Goal: Transaction & Acquisition: Purchase product/service

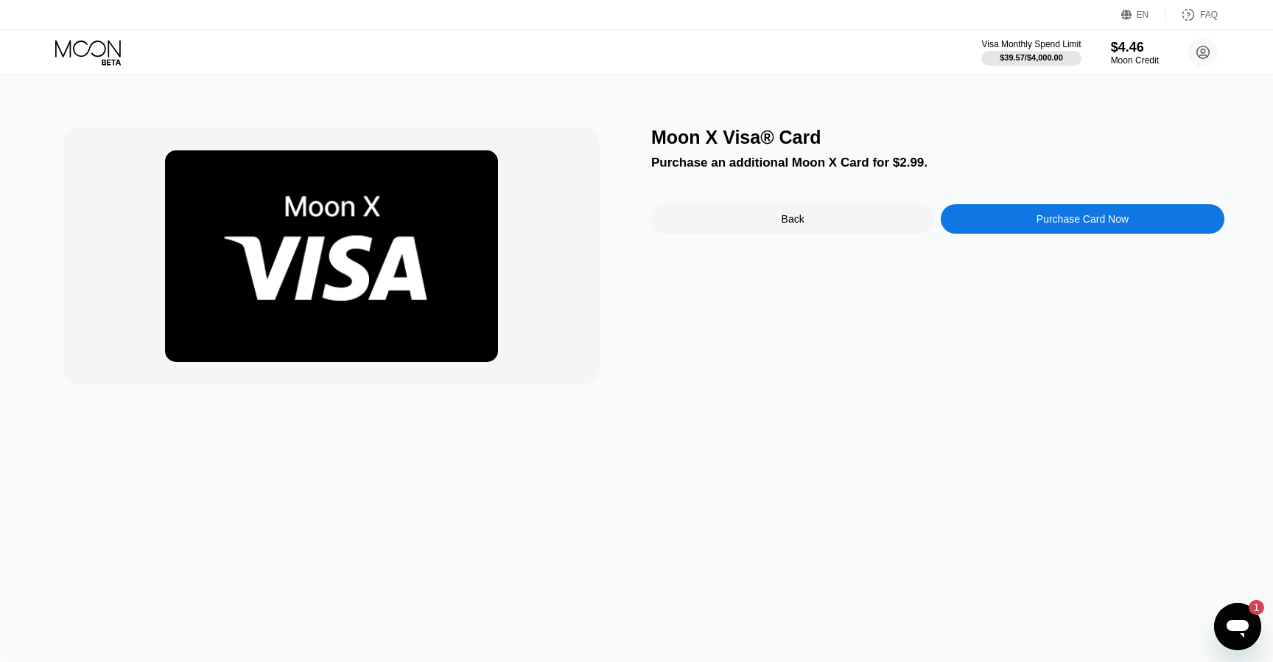
click at [96, 50] on icon at bounding box center [89, 53] width 69 height 26
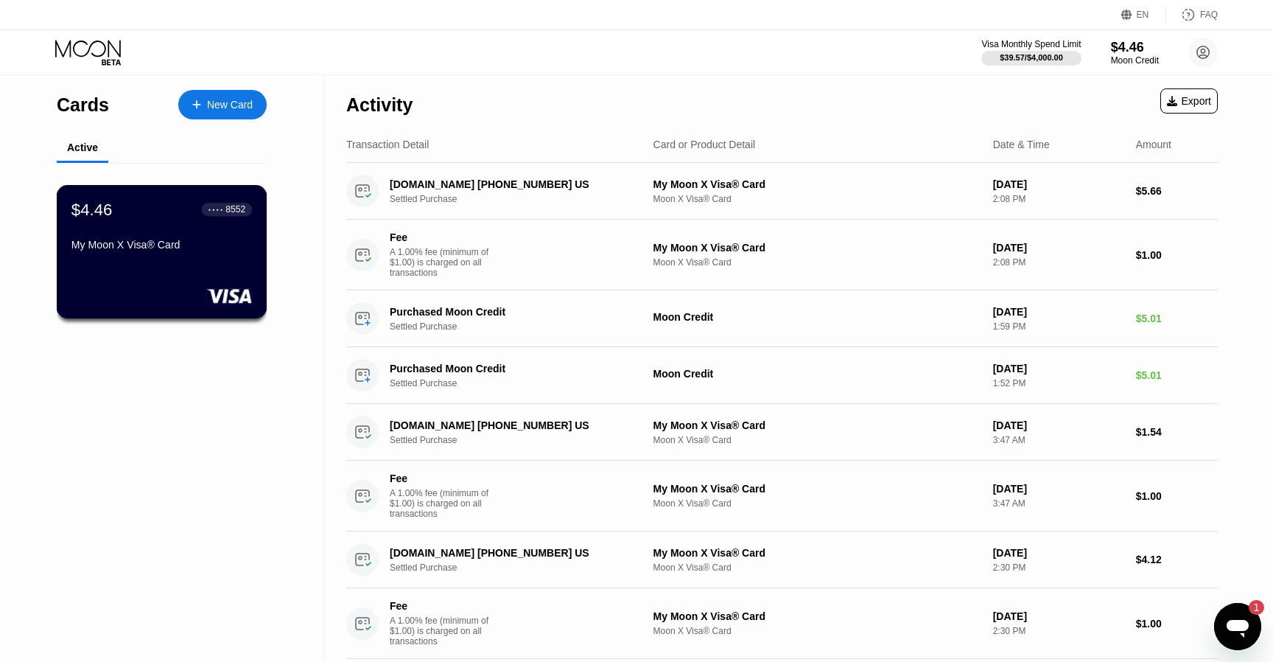
click at [161, 259] on div "$4.46 ● ● ● ● 8552 My Moon X Visa® Card" at bounding box center [162, 251] width 211 height 133
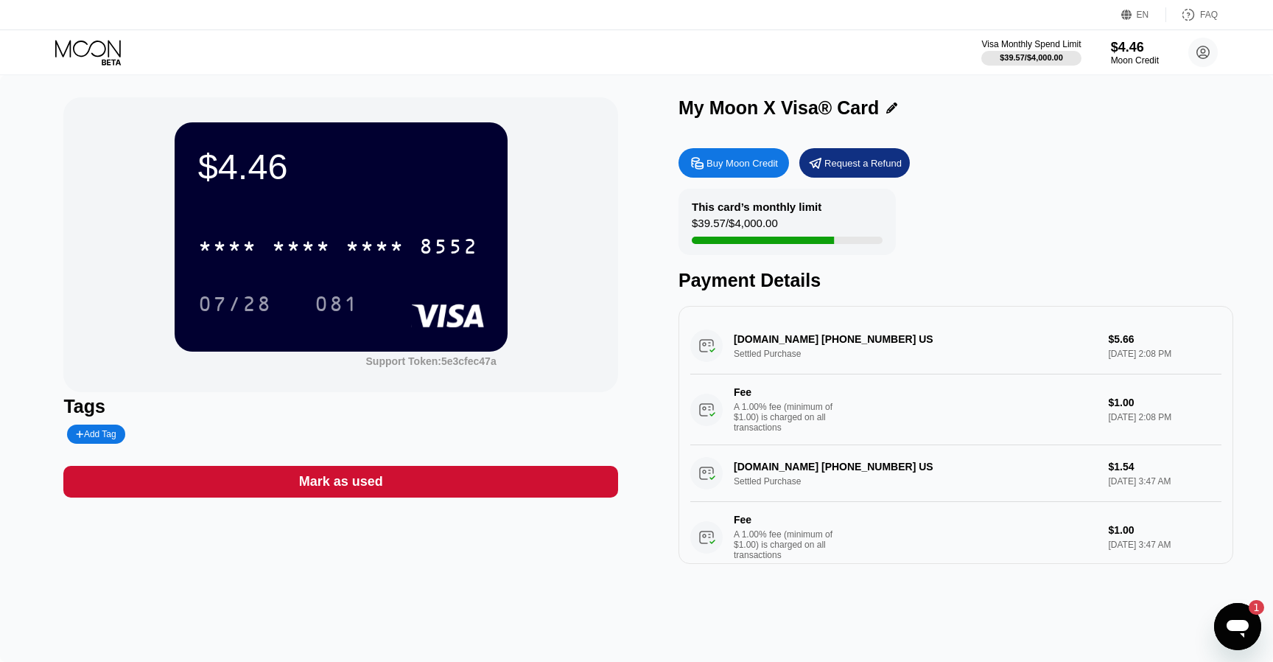
click at [711, 173] on div "Buy Moon Credit" at bounding box center [734, 162] width 111 height 29
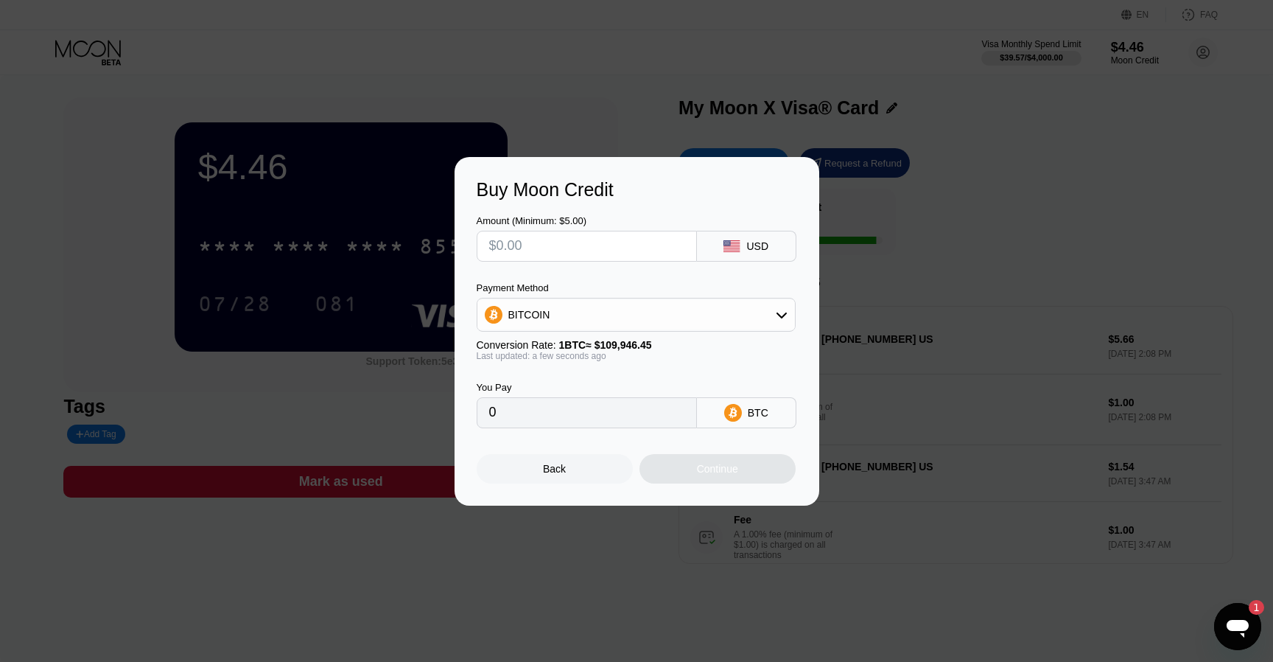
click at [620, 244] on input "text" at bounding box center [586, 245] width 195 height 29
click at [651, 314] on div "BITCOIN" at bounding box center [636, 314] width 318 height 29
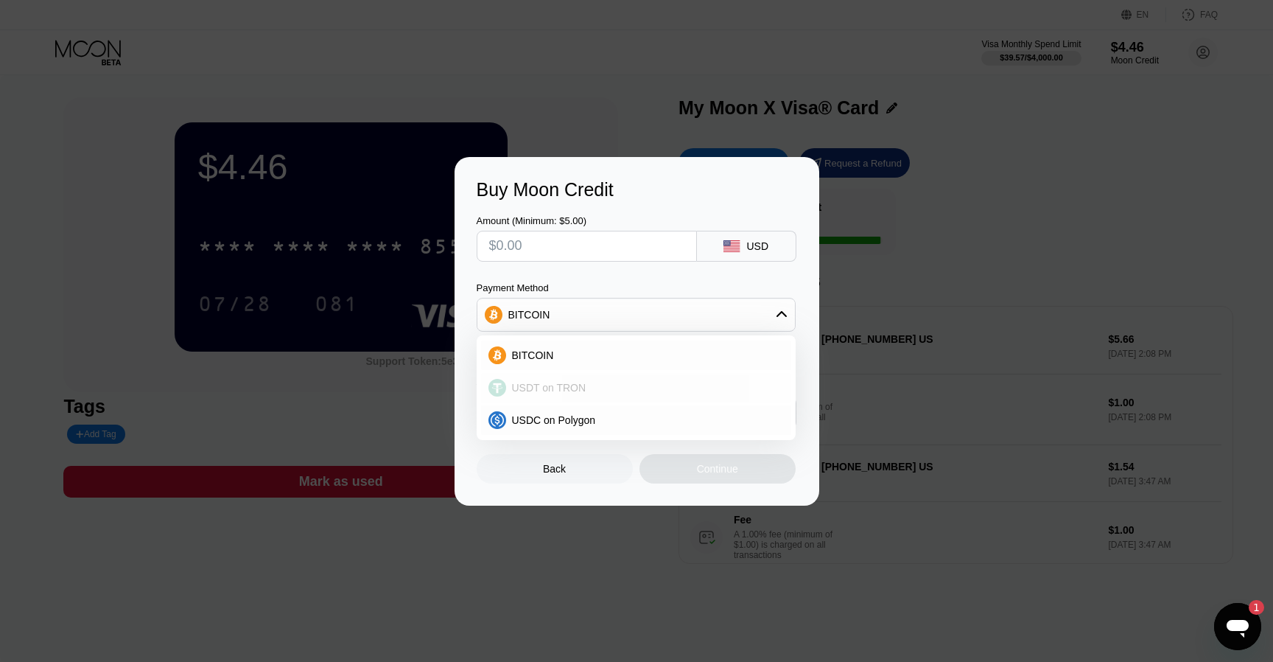
click at [640, 375] on div "USDT on TRON" at bounding box center [636, 387] width 310 height 29
type input "0.00"
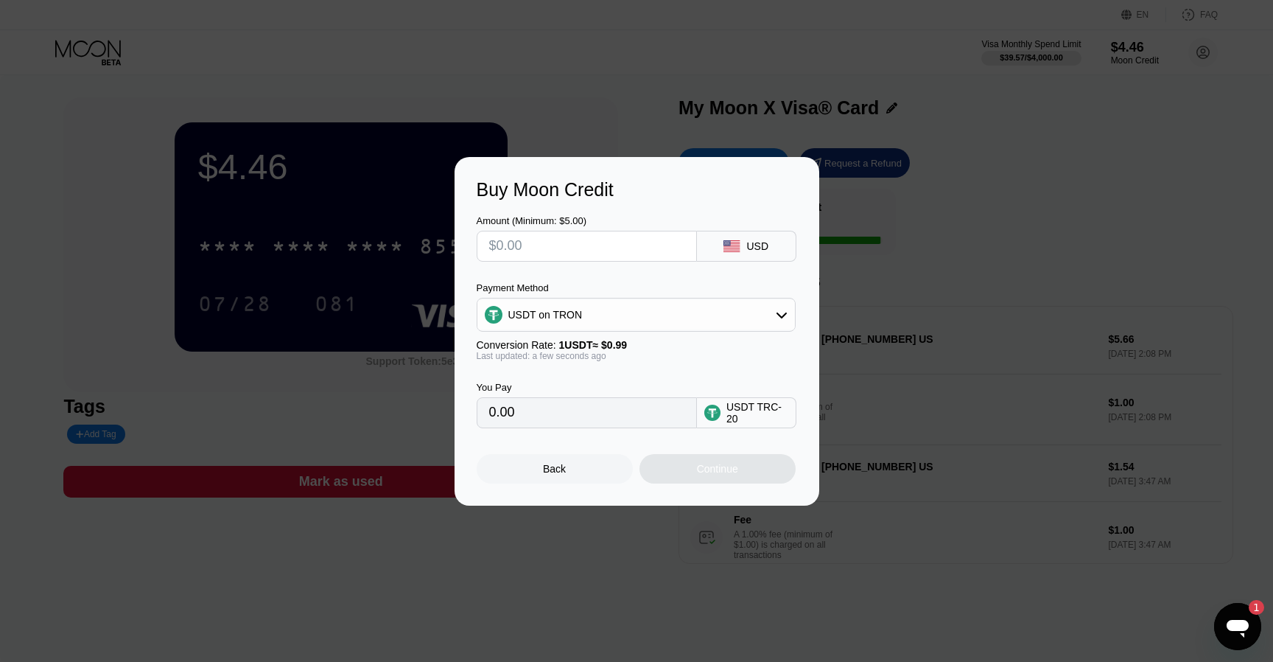
click at [489, 245] on input "text" at bounding box center [586, 245] width 195 height 29
type input "$1"
type input "1.01"
type input "$10"
type input "10.10"
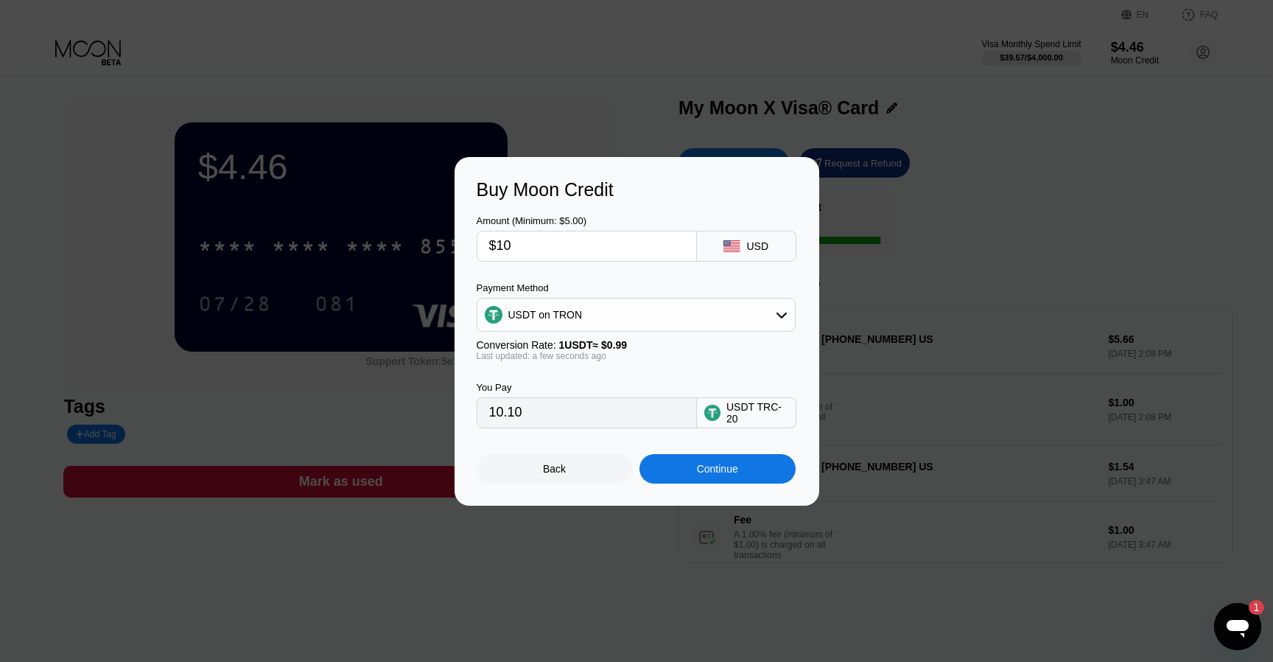
type input "$10"
click at [622, 424] on input "10.10" at bounding box center [586, 412] width 195 height 29
click at [708, 474] on div "Continue" at bounding box center [717, 469] width 41 height 12
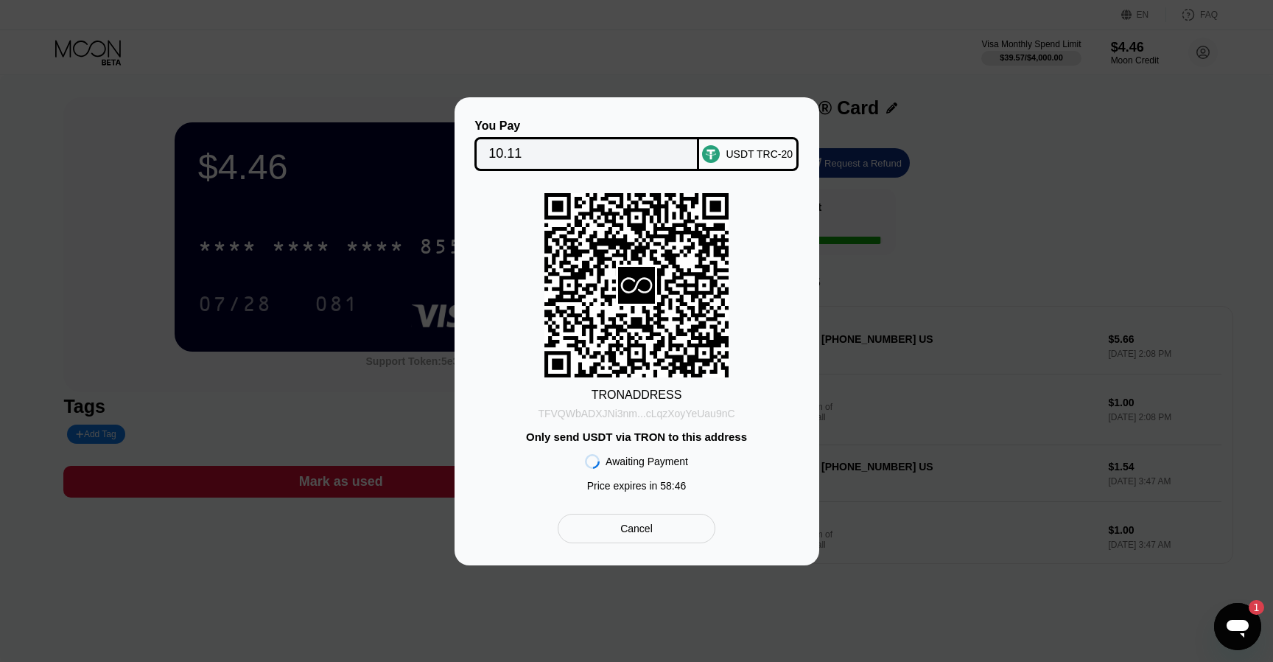
click at [691, 416] on div "TFVQWbADXJNi3nm...cLqzXoyYeUau9nC" at bounding box center [636, 413] width 197 height 12
click at [721, 416] on div "TFVQWbADXJNi3nm...cLqzXoyYeUau9nC" at bounding box center [636, 413] width 197 height 12
click at [779, 24] on div at bounding box center [636, 331] width 1273 height 662
